Goal: Find specific page/section: Find specific page/section

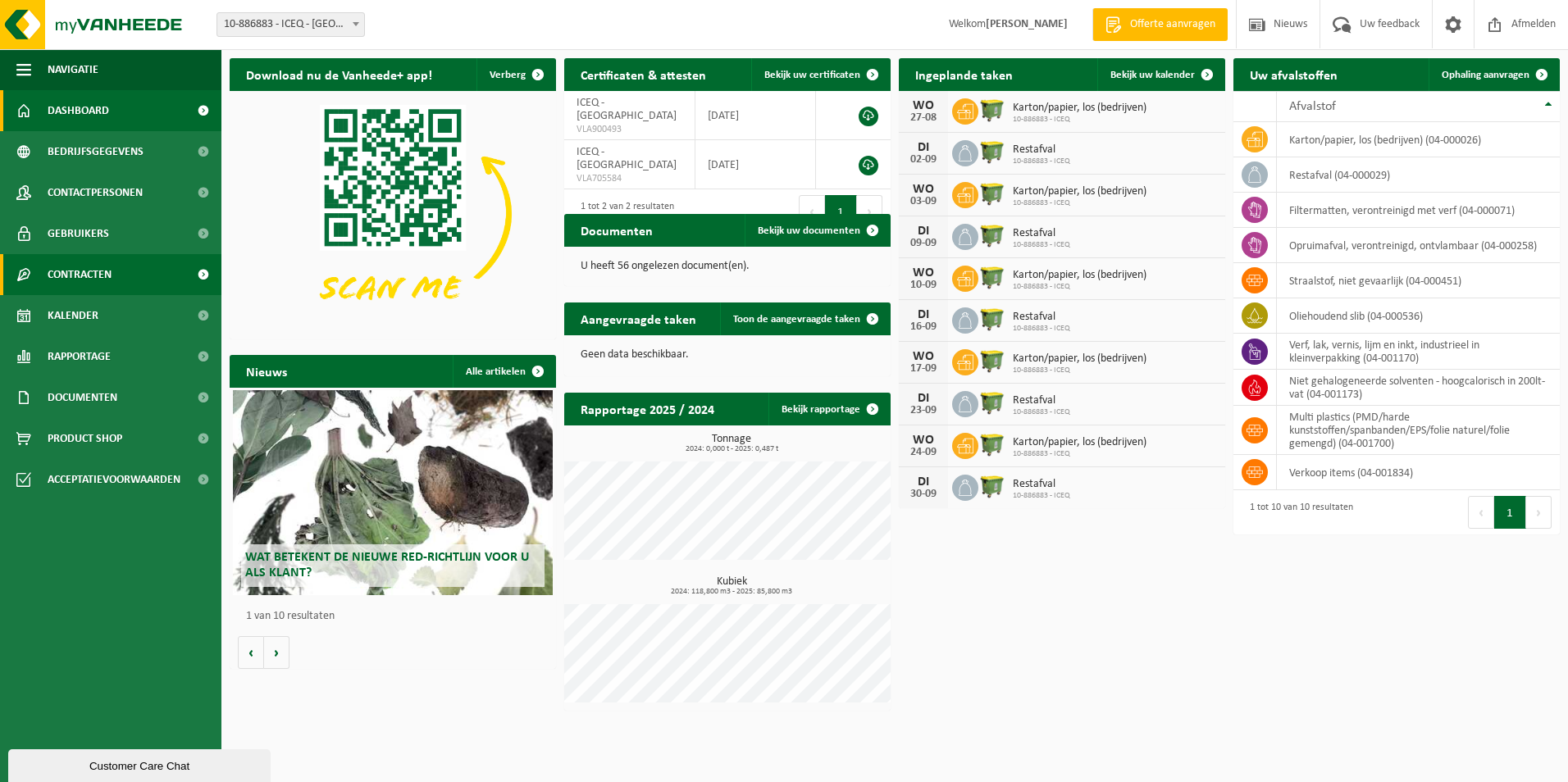
click at [120, 271] on link "Contracten" at bounding box center [111, 274] width 221 height 41
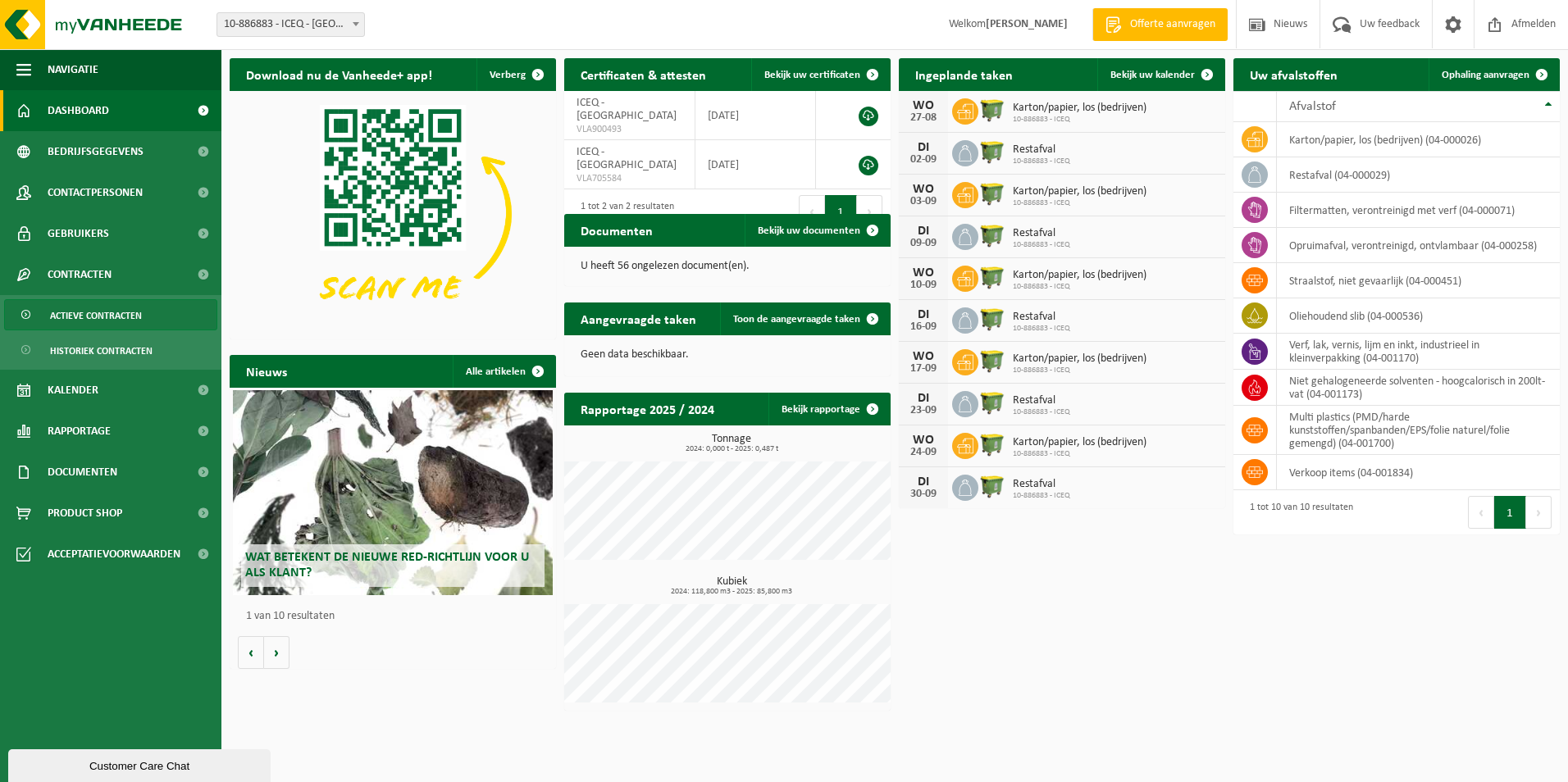
click at [93, 312] on span "Actieve contracten" at bounding box center [96, 316] width 91 height 31
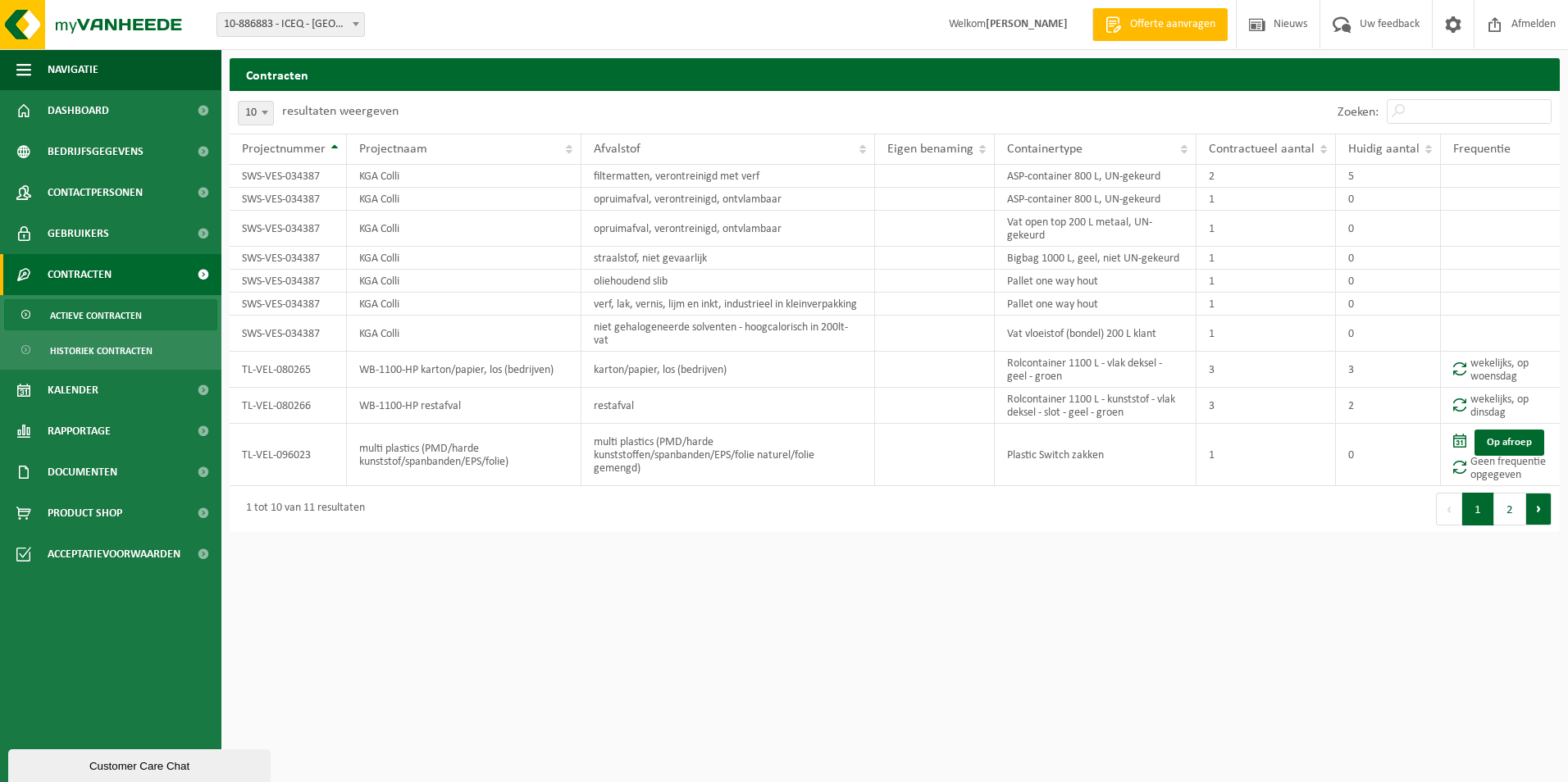
click at [1533, 509] on button "Volgende" at bounding box center [1540, 509] width 26 height 33
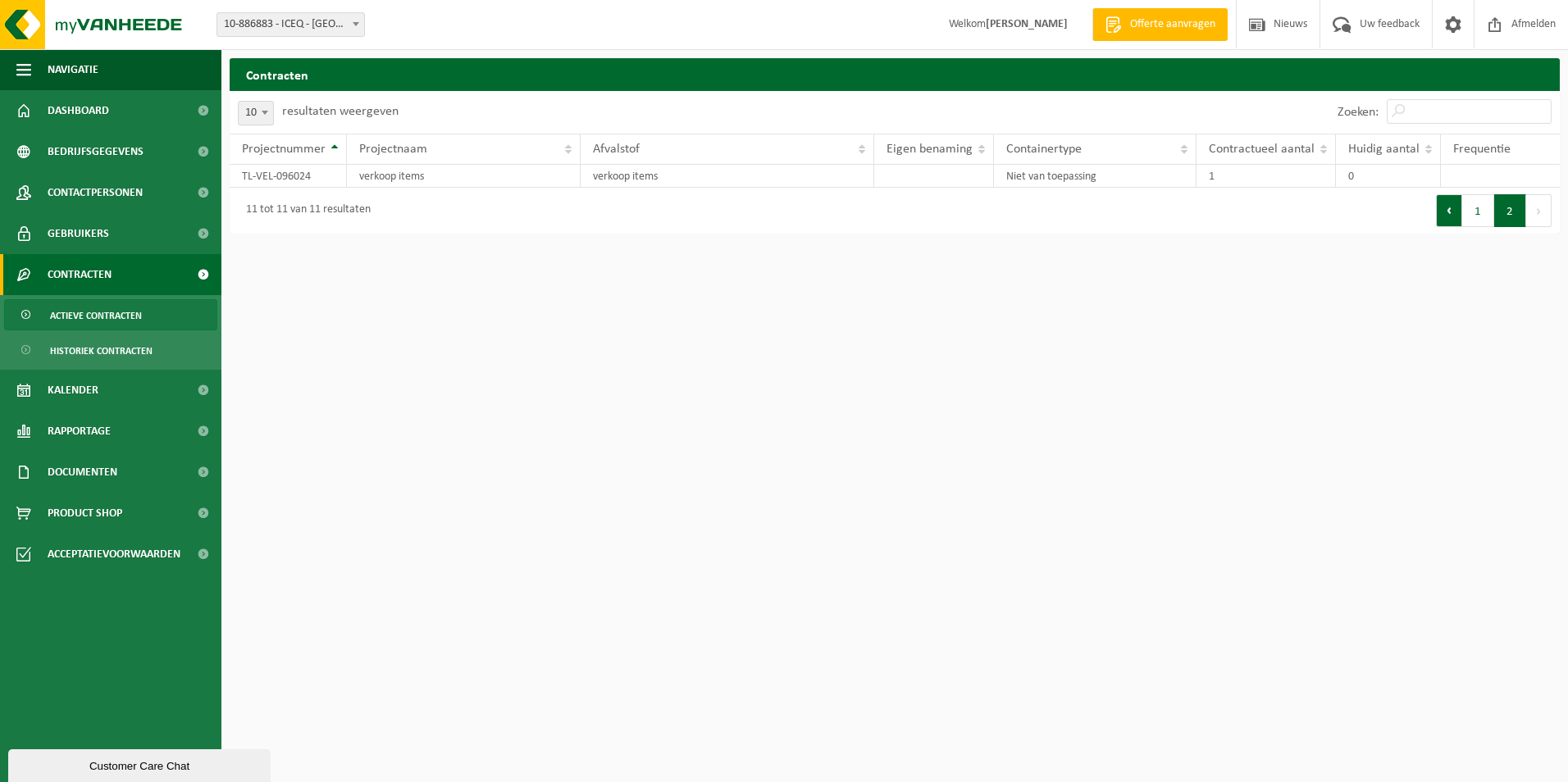
click at [1447, 210] on button "Vorige" at bounding box center [1449, 210] width 27 height 33
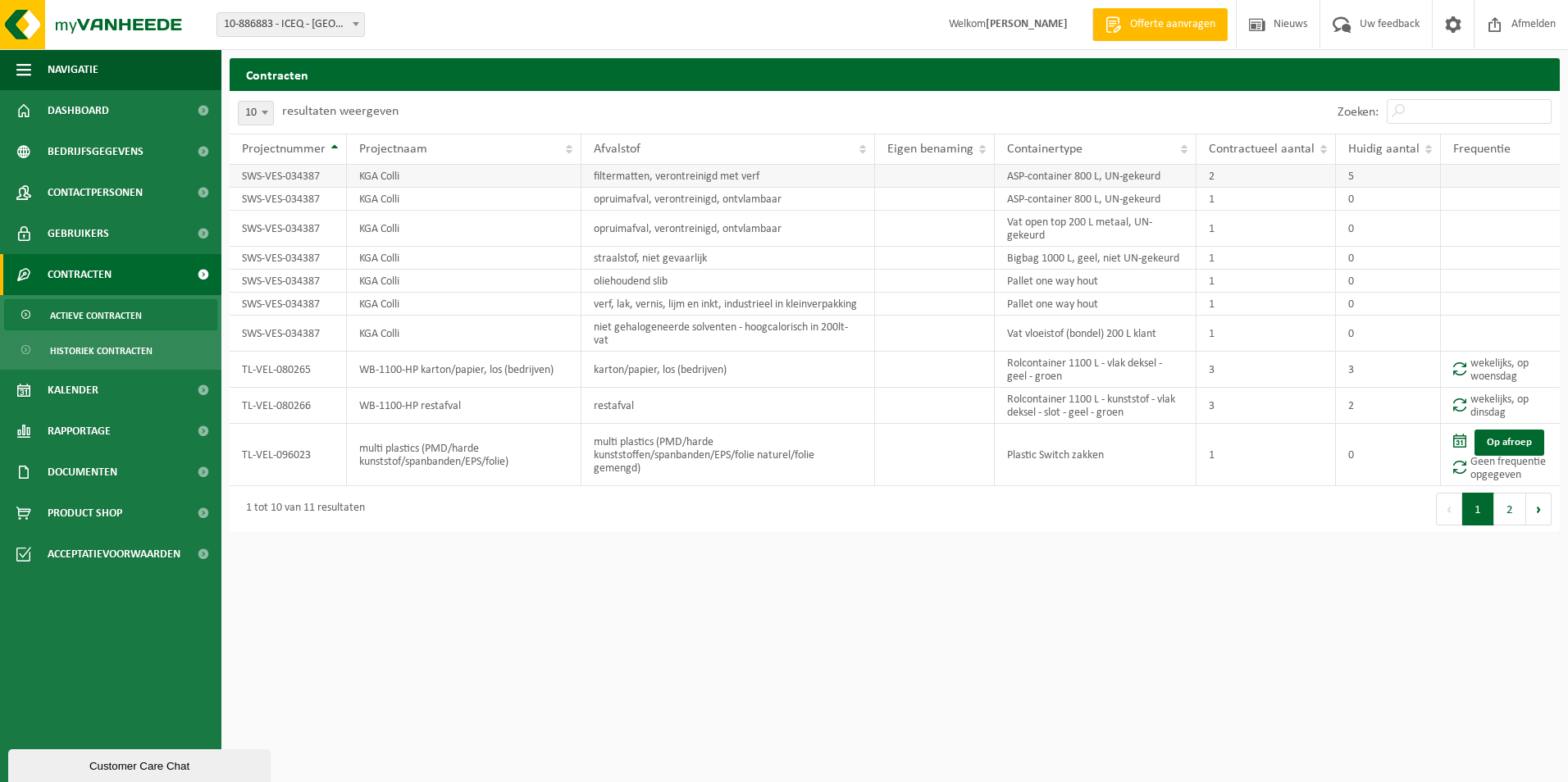
click at [1511, 178] on td at bounding box center [1500, 176] width 119 height 23
